Goal: Task Accomplishment & Management: Manage account settings

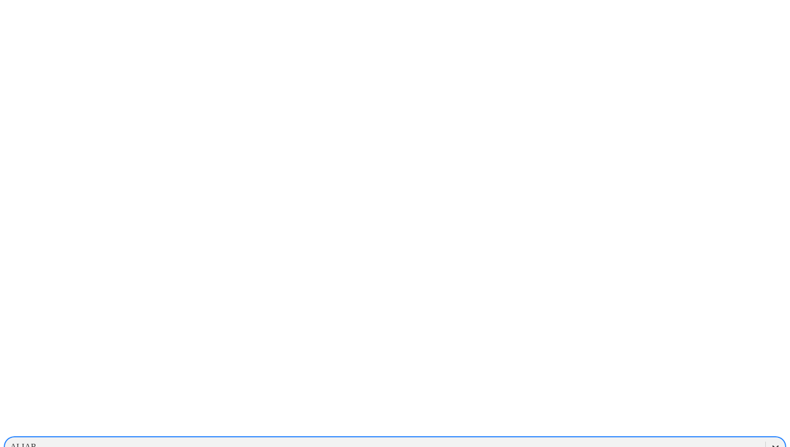
click at [770, 441] on icon at bounding box center [775, 446] width 11 height 11
click at [654, 423] on div "ELRINCON" at bounding box center [394, 432] width 781 height 18
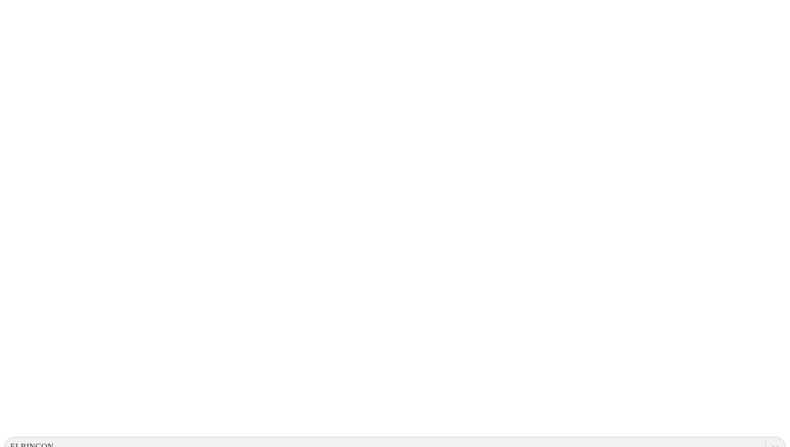
type input "Main"
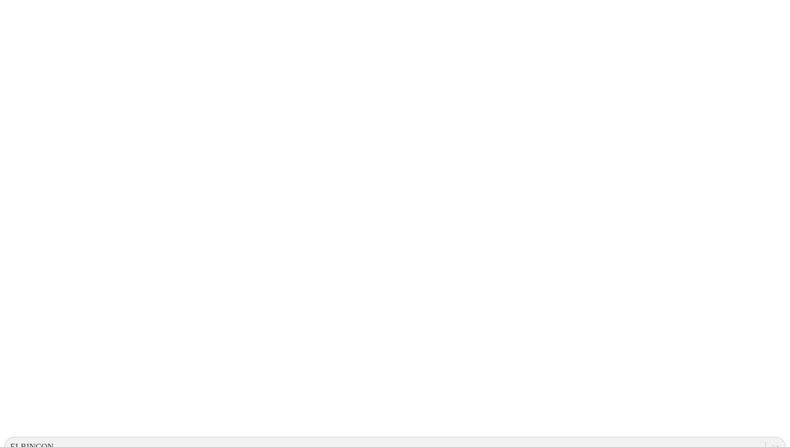
paste input "Pigvision"
type input "Pigvision"
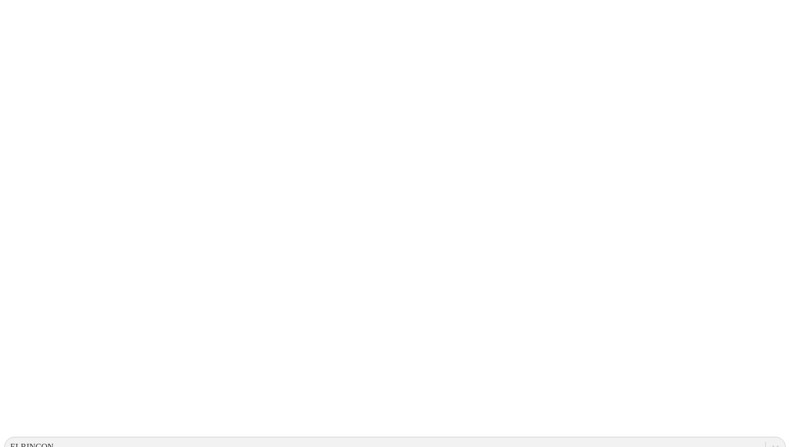
type input "pic"
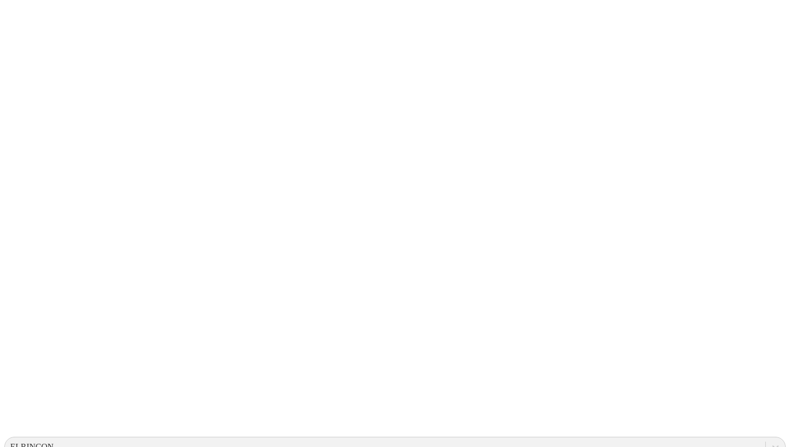
drag, startPoint x: 331, startPoint y: 305, endPoint x: 326, endPoint y: 299, distance: 7.2
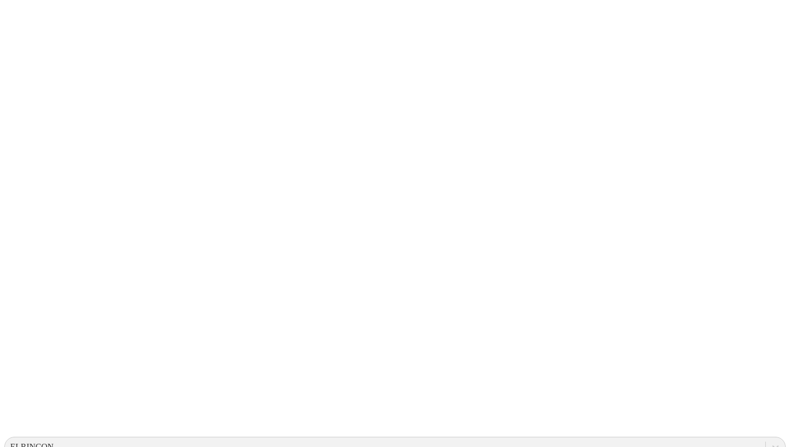
paste input "Tabla Pesos Diarios"
type input "Tabla Pesos Diarios"
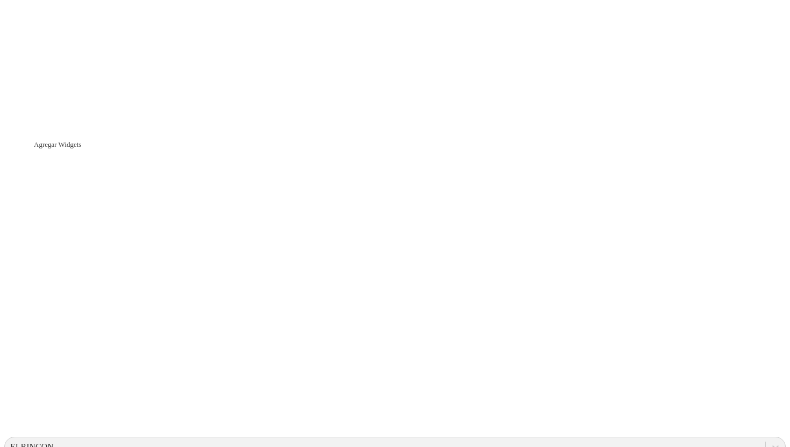
paste input "Tabla de Pesos Semanales"
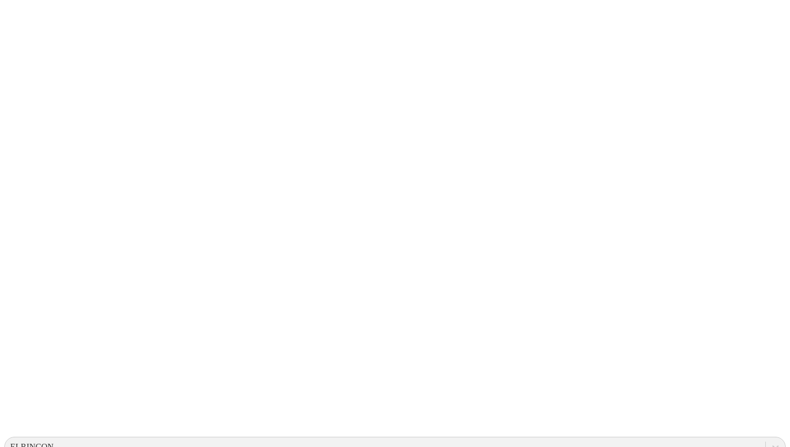
type input "Tabla de Pesos Semanales"
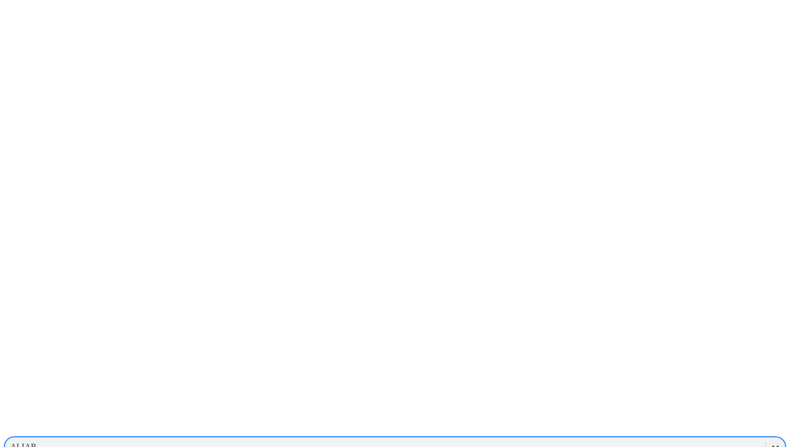
click at [770, 441] on icon at bounding box center [775, 446] width 11 height 11
click at [636, 379] on div "GALOPORCINOS" at bounding box center [394, 388] width 781 height 18
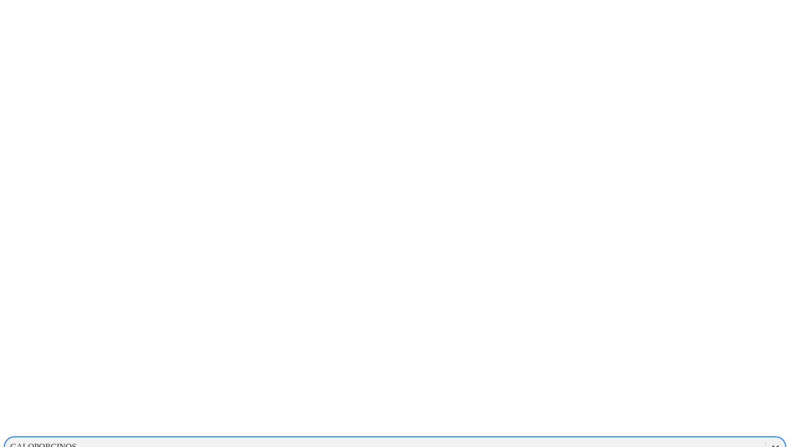
click at [770, 441] on icon at bounding box center [775, 446] width 11 height 11
click at [613, 397] on div "GRUPOSANISIDRO" at bounding box center [394, 406] width 781 height 18
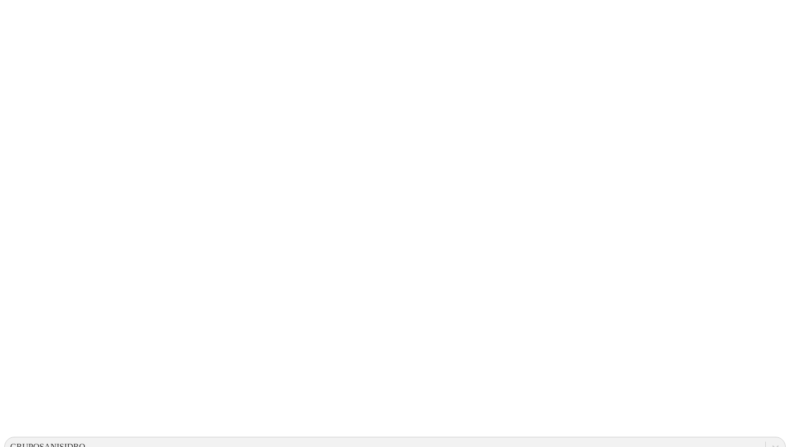
drag, startPoint x: 374, startPoint y: 220, endPoint x: 255, endPoint y: 212, distance: 118.6
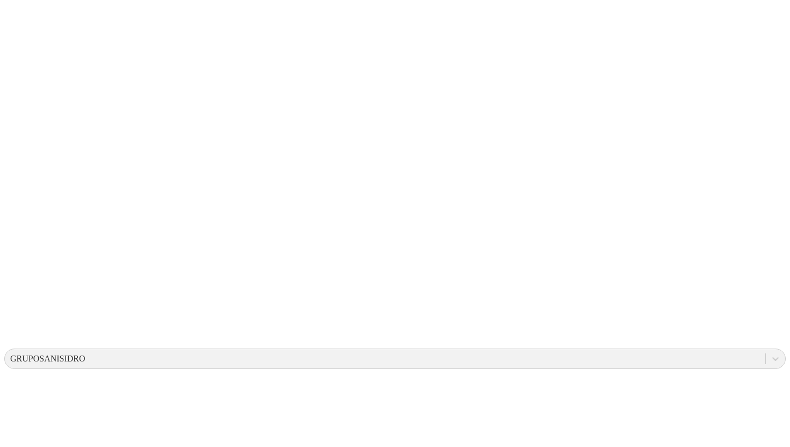
scroll to position [259, 0]
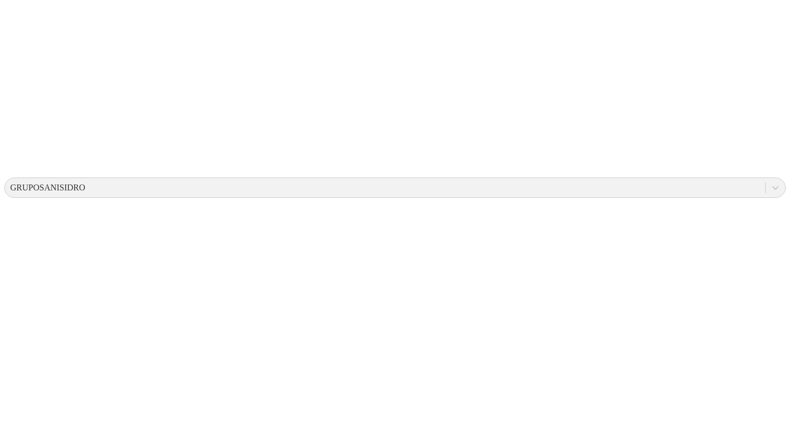
drag, startPoint x: 392, startPoint y: 209, endPoint x: 195, endPoint y: 214, distance: 197.3
drag, startPoint x: 398, startPoint y: 201, endPoint x: 344, endPoint y: 209, distance: 54.8
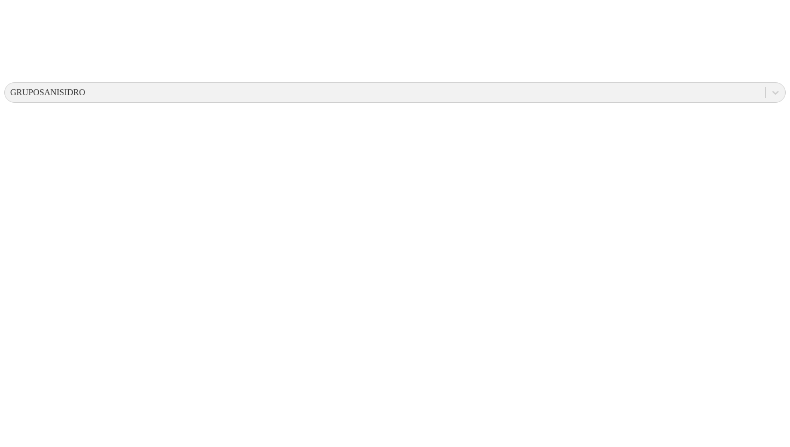
scroll to position [359, 0]
drag, startPoint x: 443, startPoint y: 211, endPoint x: 124, endPoint y: 206, distance: 318.8
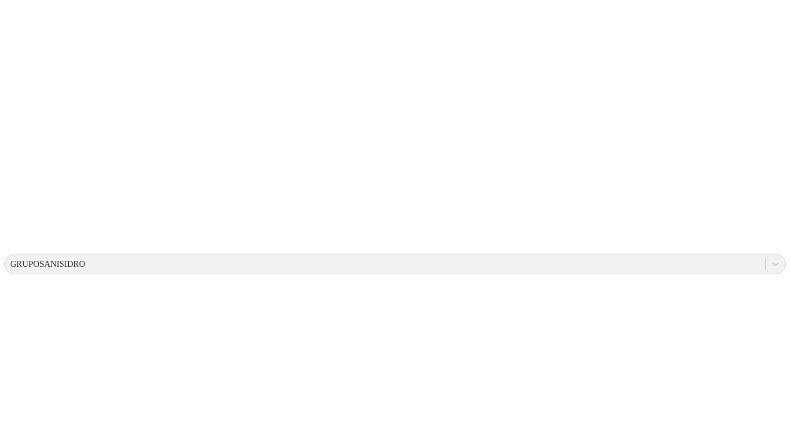
scroll to position [52, 0]
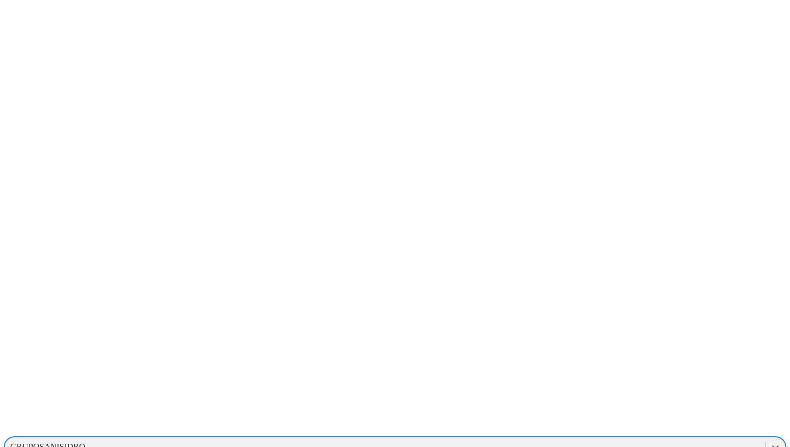
drag, startPoint x: 519, startPoint y: 13, endPoint x: 466, endPoint y: 24, distance: 53.9
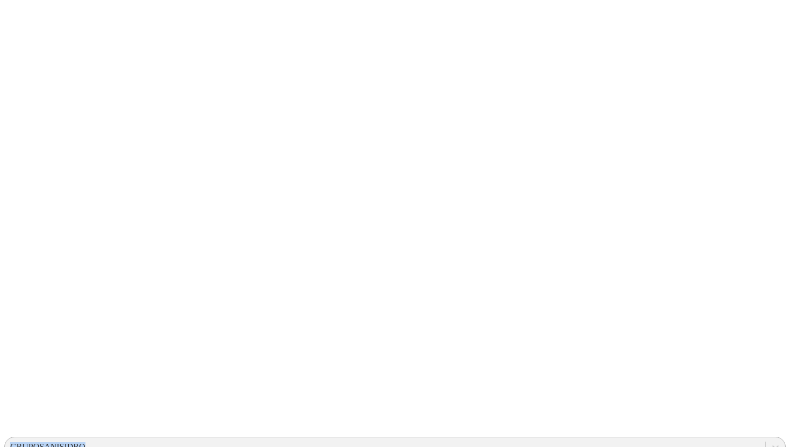
drag, startPoint x: 466, startPoint y: 24, endPoint x: 524, endPoint y: 22, distance: 58.1
click at [766, 437] on div at bounding box center [775, 446] width 19 height 19
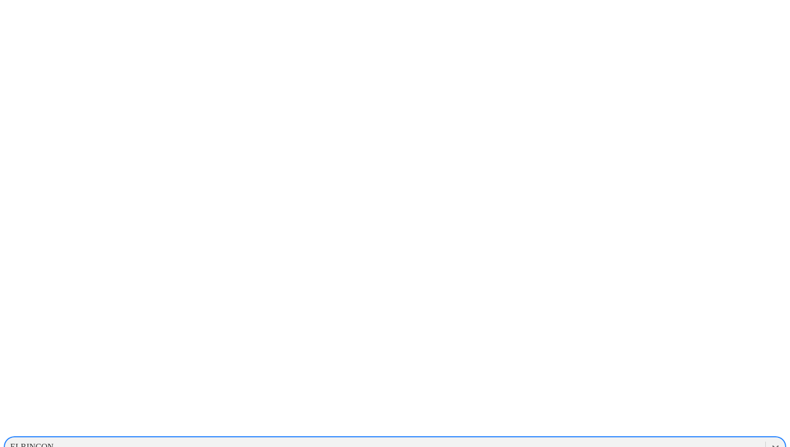
scroll to position [790, 0]
click at [655, 349] on div "[PERSON_NAME]" at bounding box center [394, 358] width 781 height 18
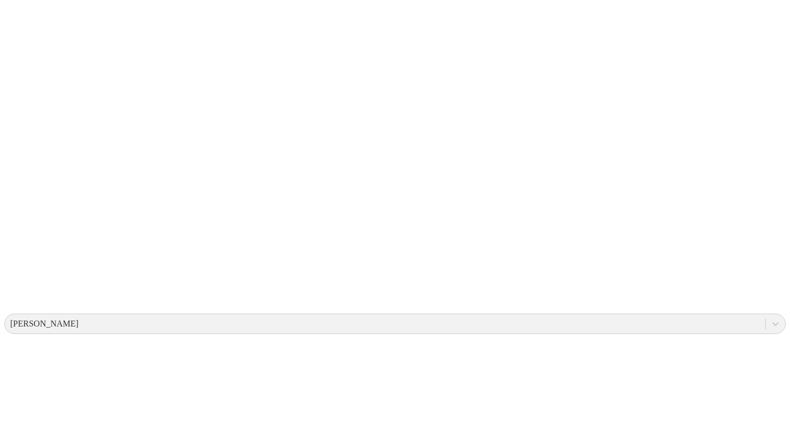
scroll to position [85, 0]
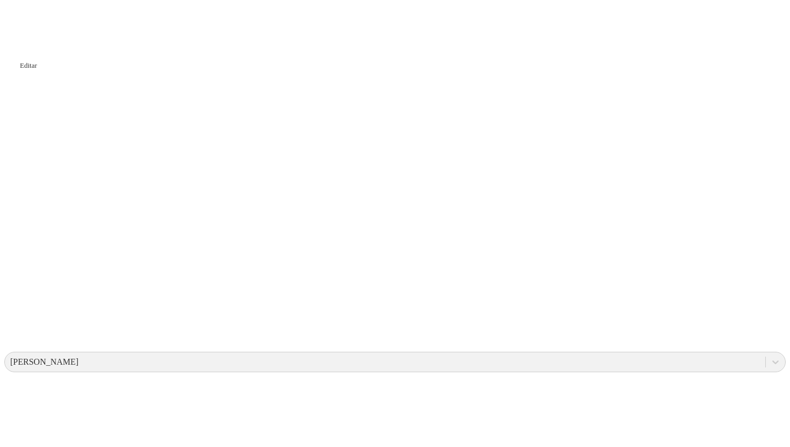
drag, startPoint x: 217, startPoint y: 263, endPoint x: 771, endPoint y: 376, distance: 565.6
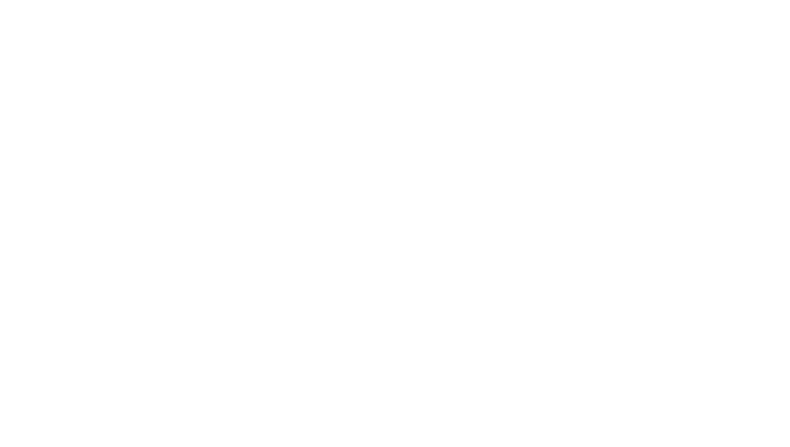
scroll to position [595, 0]
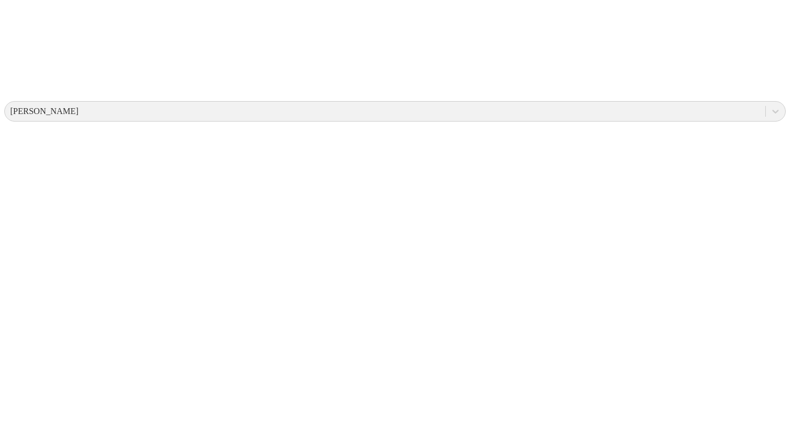
scroll to position [0, 0]
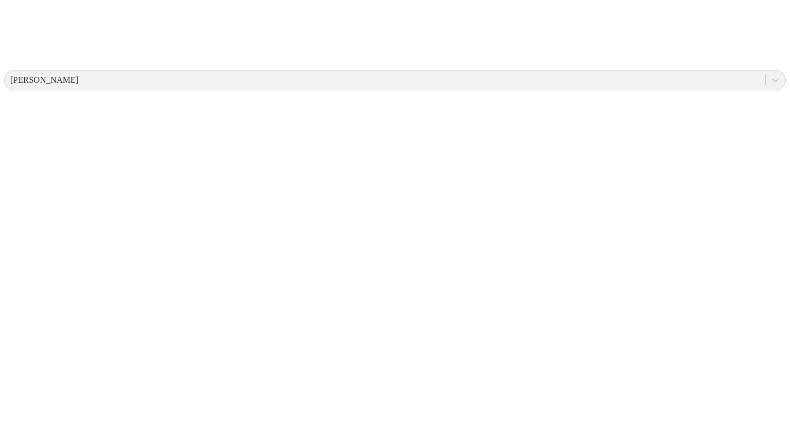
drag, startPoint x: 403, startPoint y: 443, endPoint x: 779, endPoint y: 446, distance: 375.7
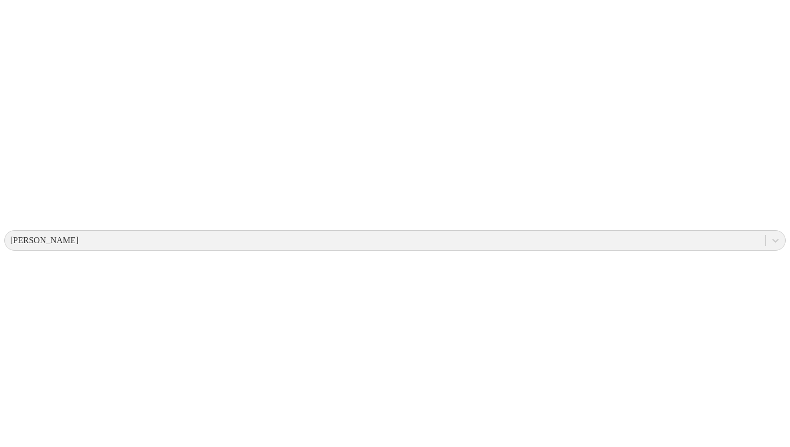
drag, startPoint x: 215, startPoint y: 143, endPoint x: 784, endPoint y: 308, distance: 592.1
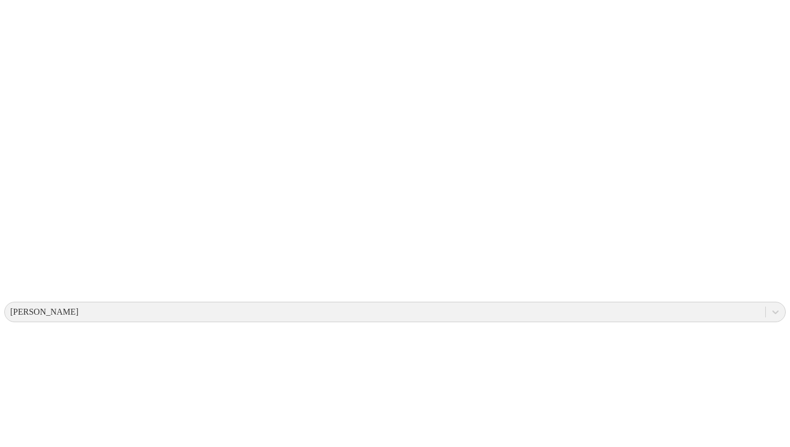
scroll to position [126, 0]
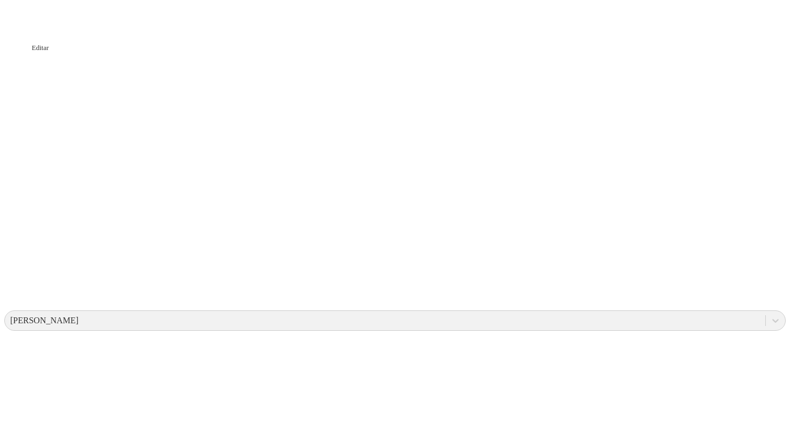
drag, startPoint x: 218, startPoint y: 223, endPoint x: 777, endPoint y: 382, distance: 580.6
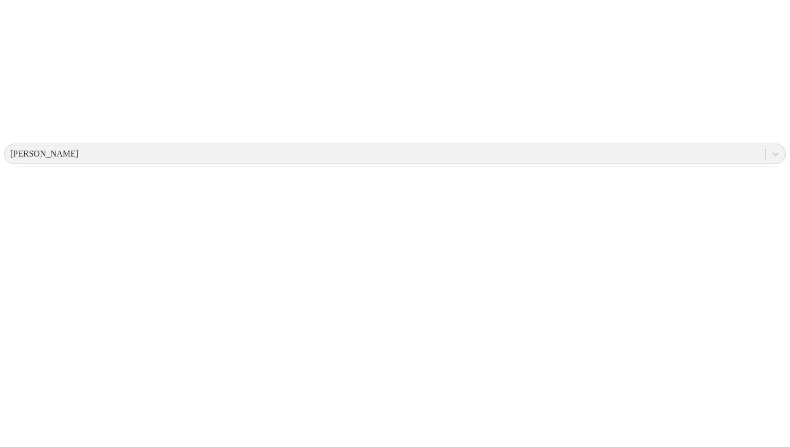
scroll to position [380, 0]
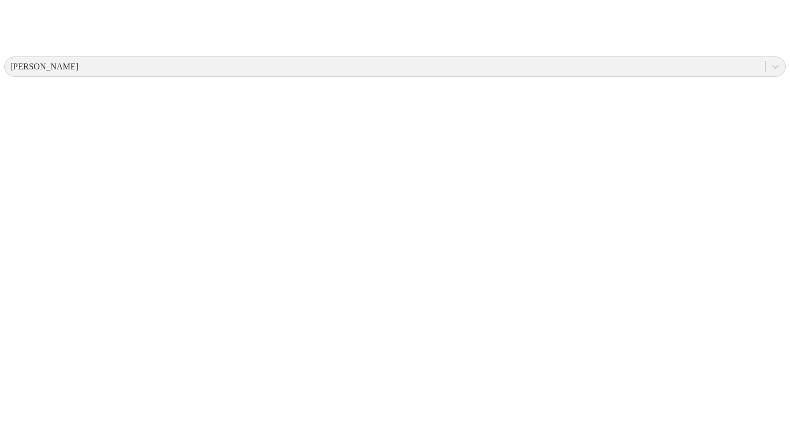
drag, startPoint x: 649, startPoint y: 153, endPoint x: 656, endPoint y: 367, distance: 214.0
drag, startPoint x: 781, startPoint y: 313, endPoint x: 774, endPoint y: 426, distance: 113.6
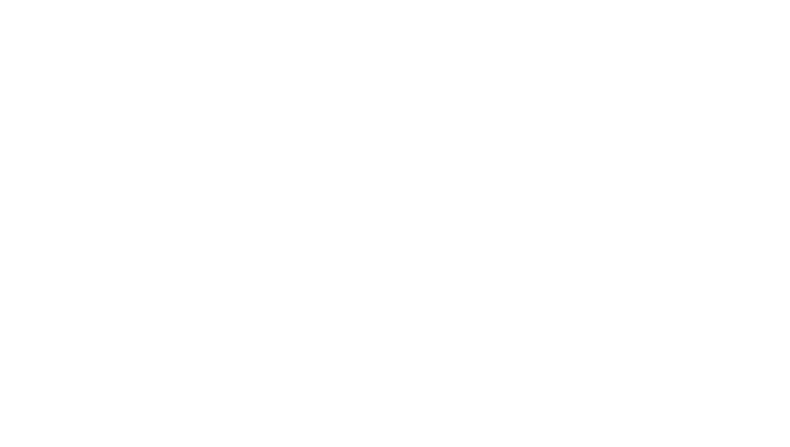
scroll to position [595, 0]
drag, startPoint x: 374, startPoint y: 356, endPoint x: 704, endPoint y: 324, distance: 331.0
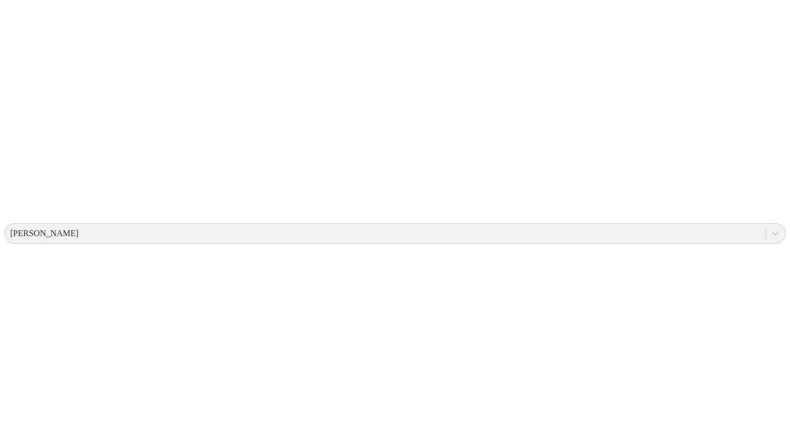
scroll to position [238, 0]
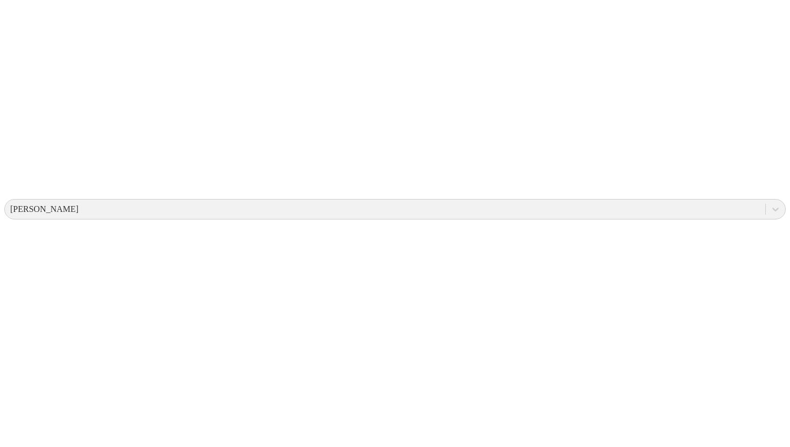
drag, startPoint x: 214, startPoint y: 142, endPoint x: 777, endPoint y: 274, distance: 578.4
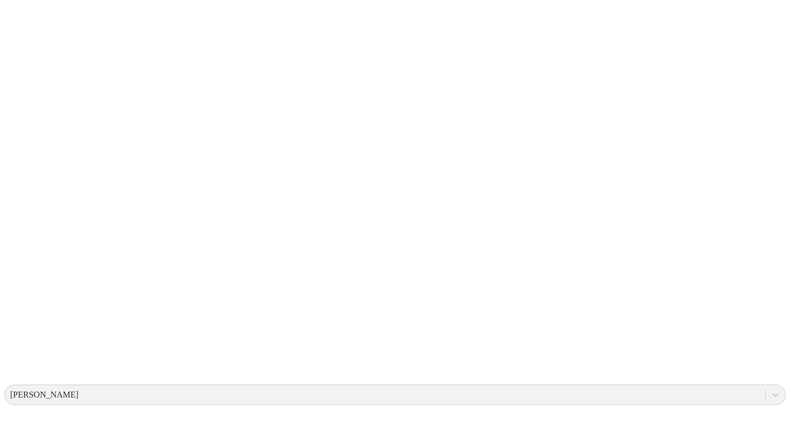
scroll to position [0, 0]
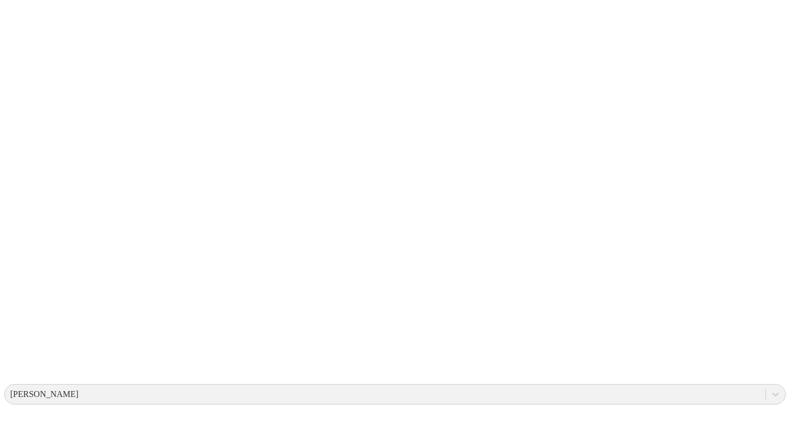
scroll to position [45, 0]
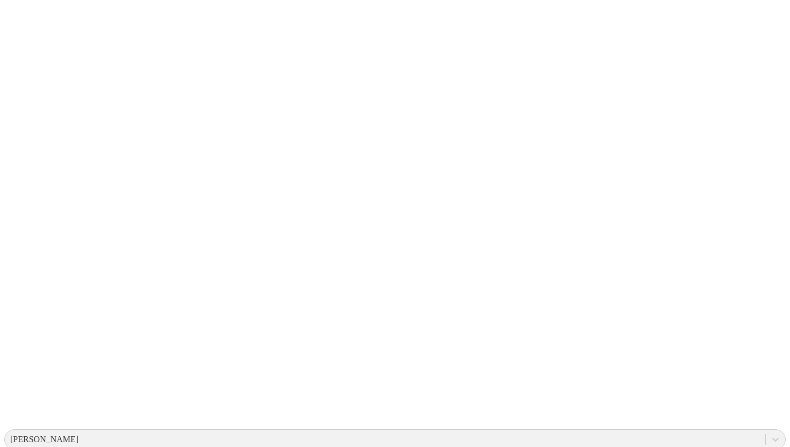
scroll to position [6, 0]
